Goal: Information Seeking & Learning: Check status

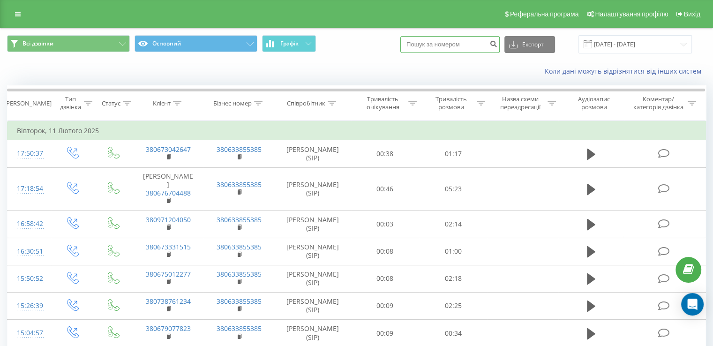
click at [436, 44] on input at bounding box center [450, 44] width 99 height 17
paste input "0953887844"
type input "0953887844"
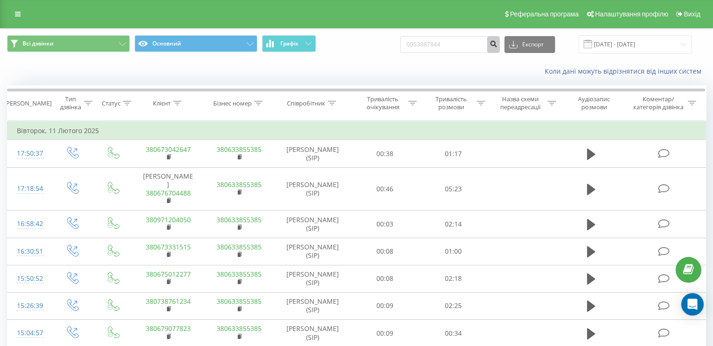
click at [496, 42] on button "submit" at bounding box center [493, 44] width 13 height 17
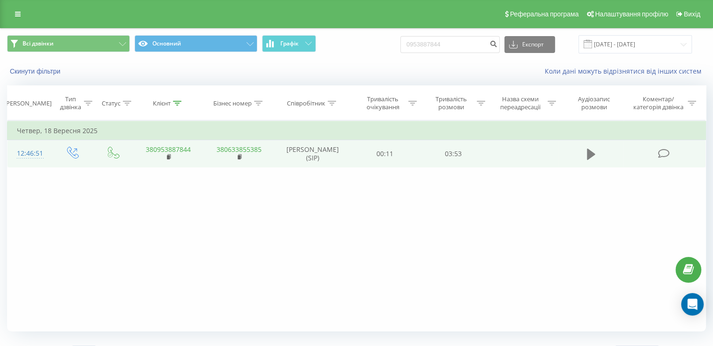
click at [593, 152] on icon at bounding box center [591, 154] width 8 height 11
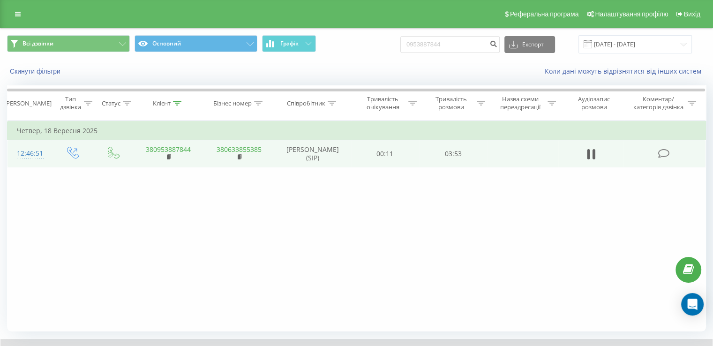
scroll to position [56, 0]
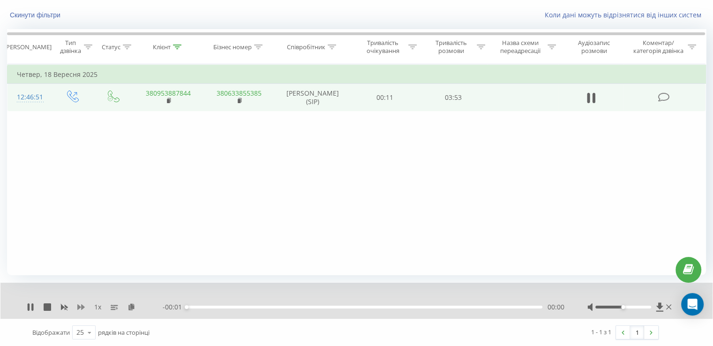
click at [81, 309] on icon at bounding box center [81, 307] width 8 height 8
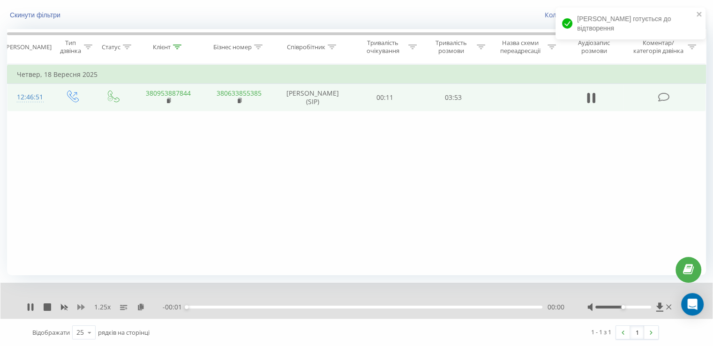
click at [81, 309] on icon at bounding box center [81, 307] width 8 height 8
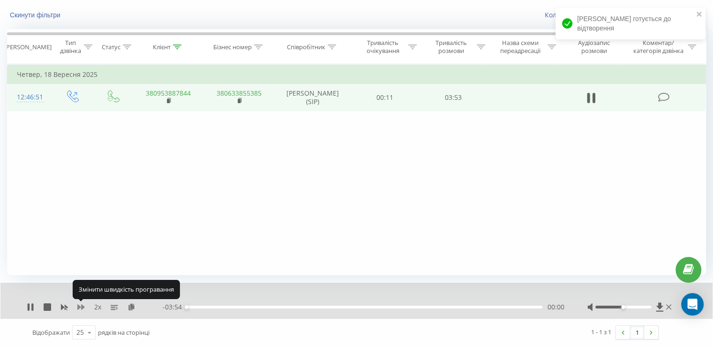
click at [81, 309] on icon at bounding box center [81, 307] width 8 height 8
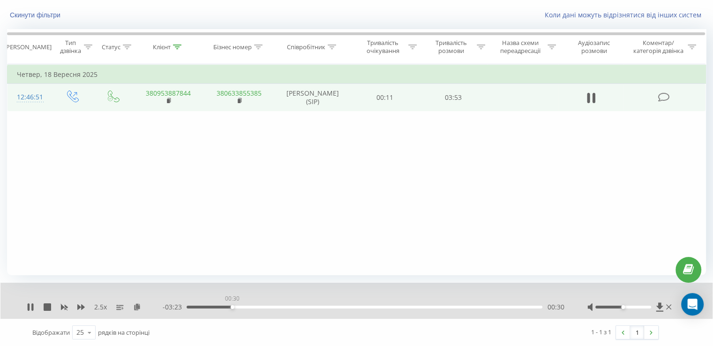
drag, startPoint x: 231, startPoint y: 305, endPoint x: 241, endPoint y: 305, distance: 9.8
click at [235, 306] on div "00:30" at bounding box center [365, 307] width 356 height 3
drag, startPoint x: 257, startPoint y: 306, endPoint x: 273, endPoint y: 306, distance: 15.9
click at [260, 306] on div "00:34" at bounding box center [365, 307] width 356 height 3
drag, startPoint x: 280, startPoint y: 306, endPoint x: 286, endPoint y: 307, distance: 5.7
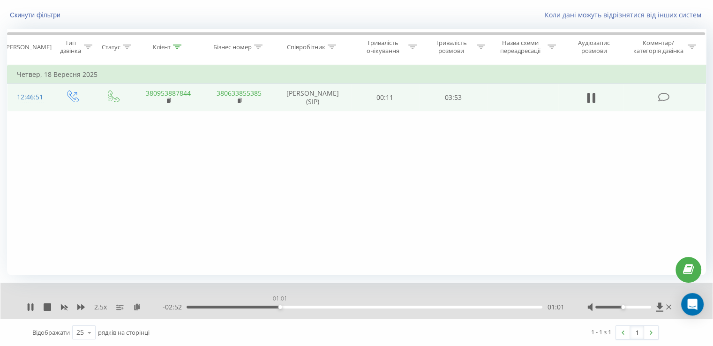
click at [281, 306] on div "01:01" at bounding box center [365, 307] width 356 height 3
click at [297, 308] on div "01:02" at bounding box center [365, 307] width 356 height 3
click at [359, 307] on div "01:15" at bounding box center [365, 307] width 356 height 3
click at [384, 306] on div "01:55" at bounding box center [365, 307] width 356 height 3
drag, startPoint x: 407, startPoint y: 305, endPoint x: 420, endPoint y: 304, distance: 12.7
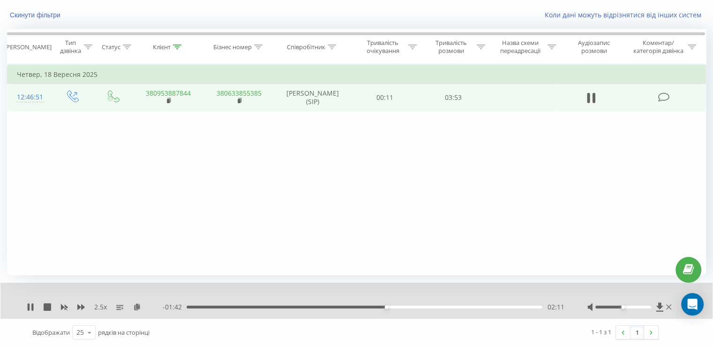
click at [409, 306] on div "02:11" at bounding box center [365, 307] width 356 height 3
click at [443, 306] on div "02:48" at bounding box center [365, 307] width 356 height 3
drag, startPoint x: 484, startPoint y: 307, endPoint x: 504, endPoint y: 308, distance: 19.3
click at [485, 307] on div "03:04" at bounding box center [365, 307] width 356 height 3
drag, startPoint x: 31, startPoint y: 307, endPoint x: 49, endPoint y: 305, distance: 17.4
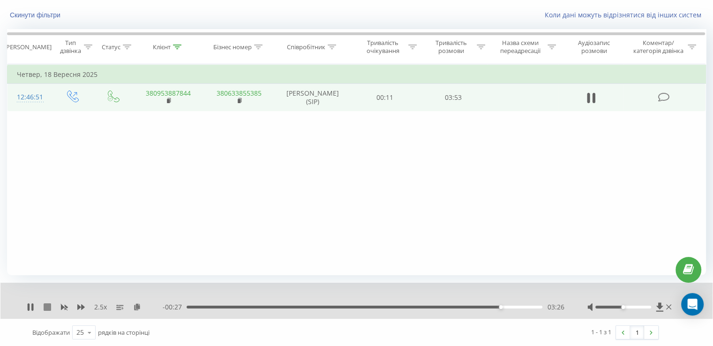
click at [30, 308] on icon at bounding box center [31, 307] width 8 height 8
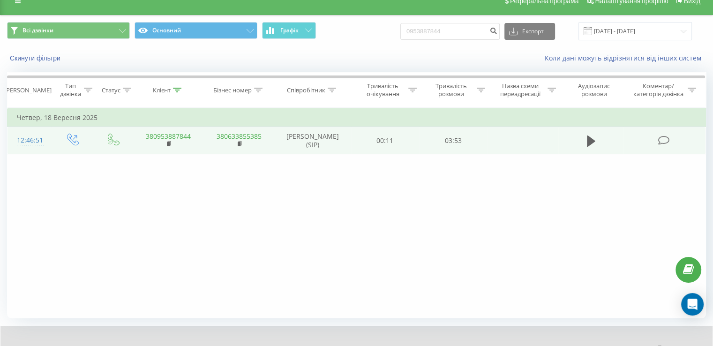
scroll to position [0, 0]
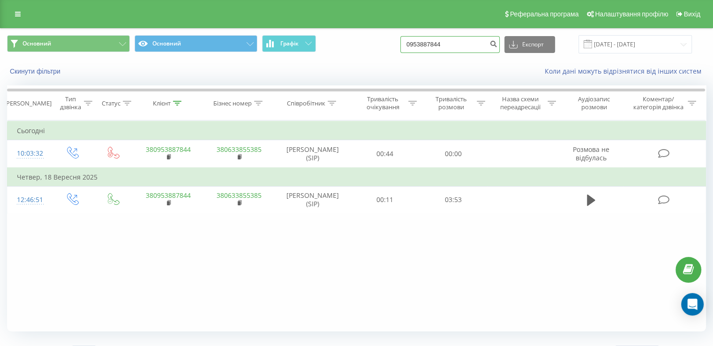
click at [469, 38] on input "0953887844" at bounding box center [450, 44] width 99 height 17
paste input "441164649449"
type input "441164649449"
click at [497, 45] on button "submit" at bounding box center [493, 44] width 13 height 17
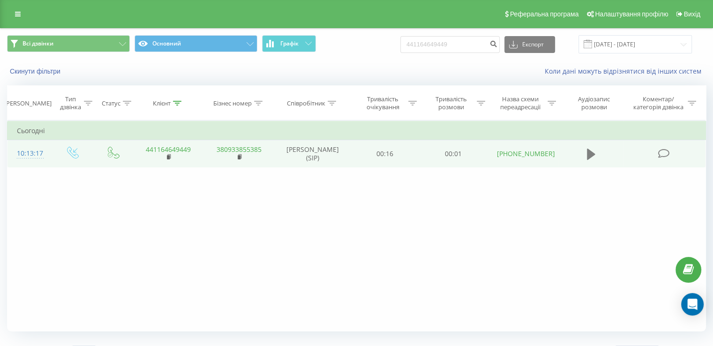
click at [589, 149] on icon at bounding box center [591, 154] width 8 height 11
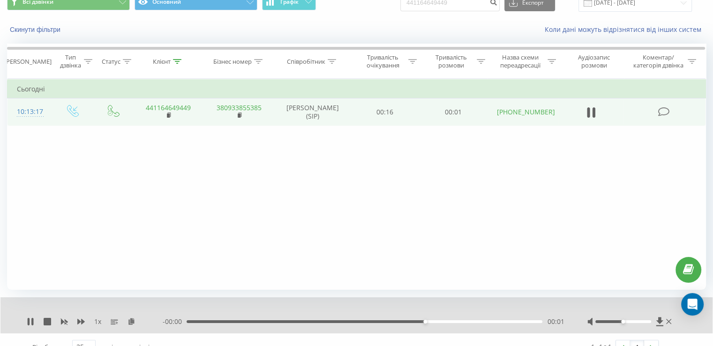
scroll to position [56, 0]
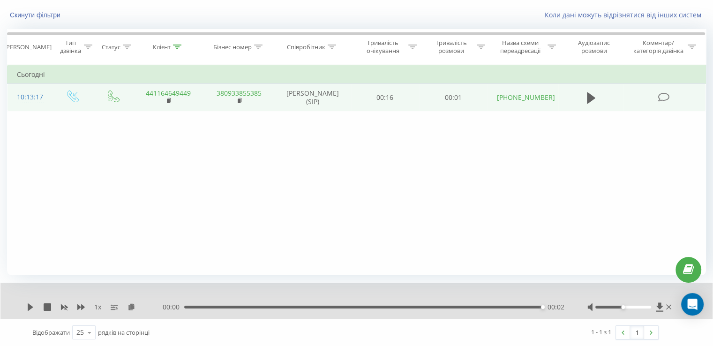
click at [26, 306] on div "1 x 00:00 00:02 00:02" at bounding box center [356, 301] width 712 height 36
click at [27, 306] on icon at bounding box center [31, 307] width 8 height 8
click at [30, 308] on icon at bounding box center [31, 307] width 6 height 8
click at [591, 102] on icon at bounding box center [591, 97] width 8 height 13
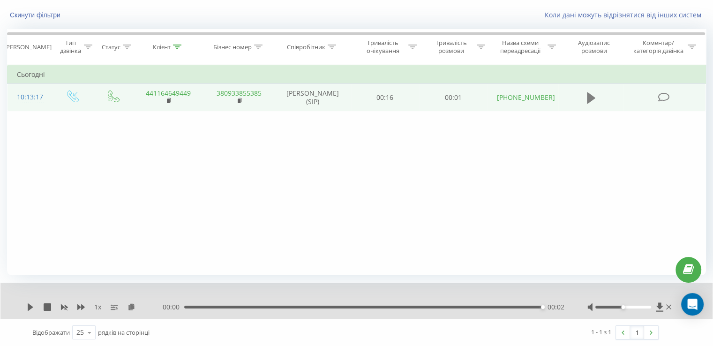
click at [590, 98] on icon at bounding box center [591, 97] width 8 height 11
click at [28, 305] on icon at bounding box center [31, 307] width 6 height 8
